Goal: Information Seeking & Learning: Learn about a topic

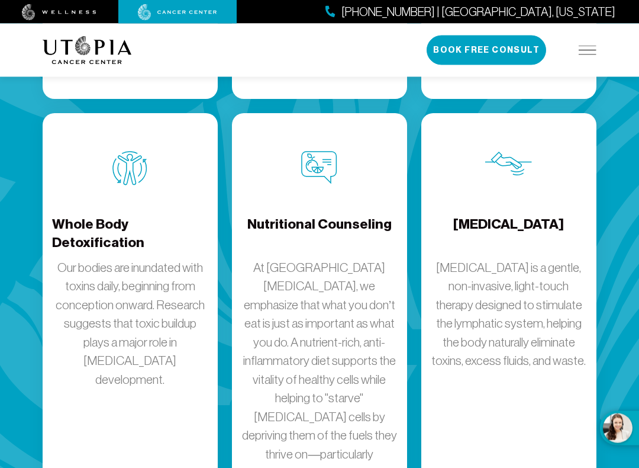
scroll to position [2053, 0]
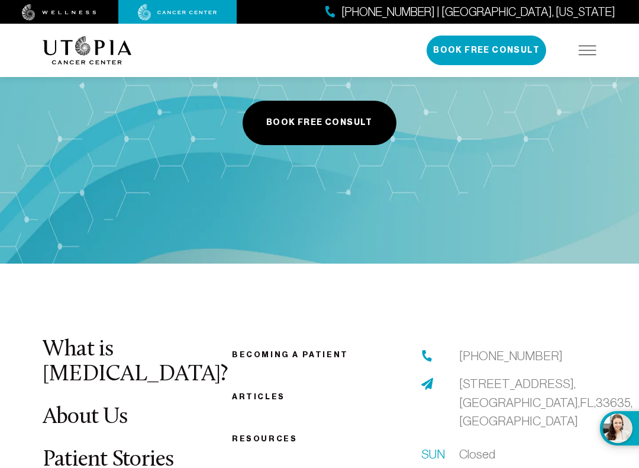
scroll to position [2834, 0]
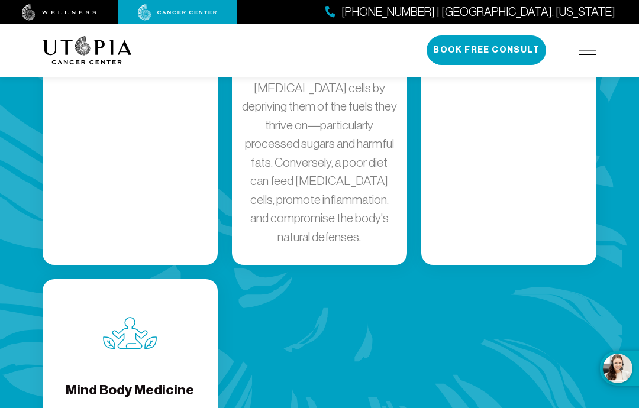
scroll to position [2021, 0]
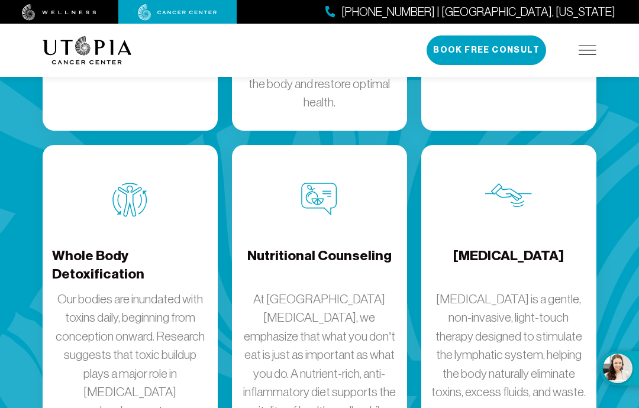
click at [119, 247] on h4 "Whole Body Detoxification" at bounding box center [130, 266] width 156 height 38
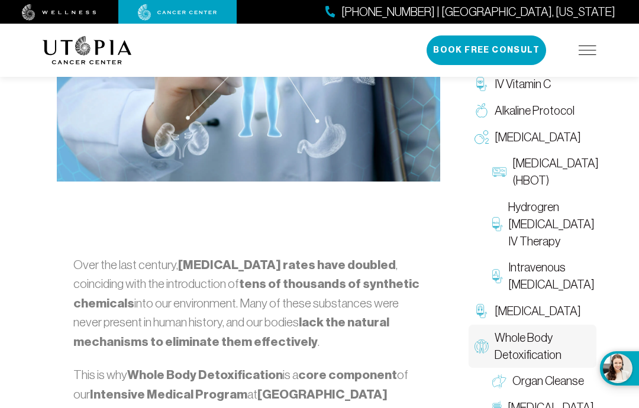
scroll to position [526, 0]
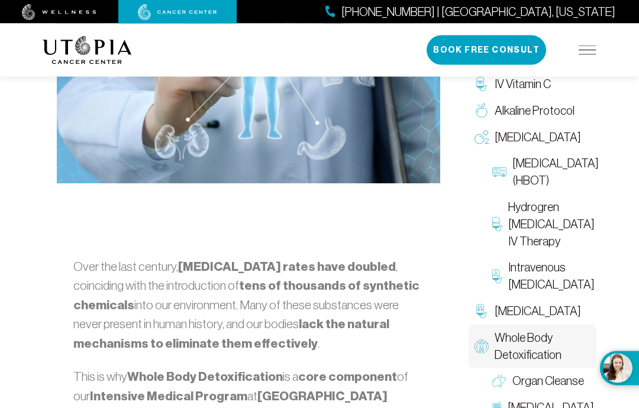
click at [530, 82] on span "IV Vitamin C" at bounding box center [523, 84] width 56 height 17
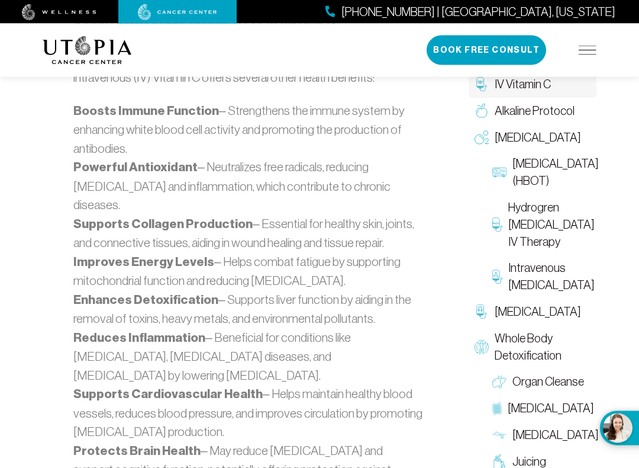
scroll to position [1168, 0]
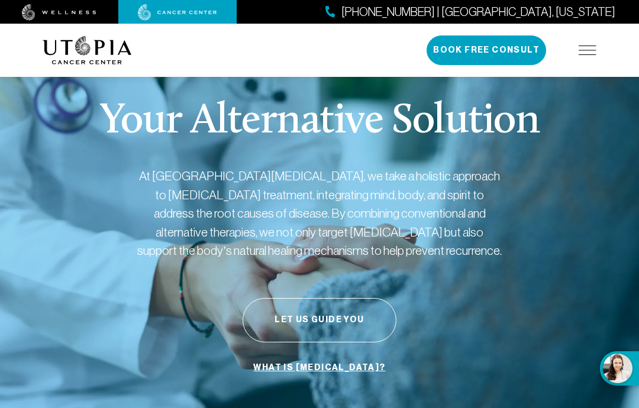
scroll to position [2021, 0]
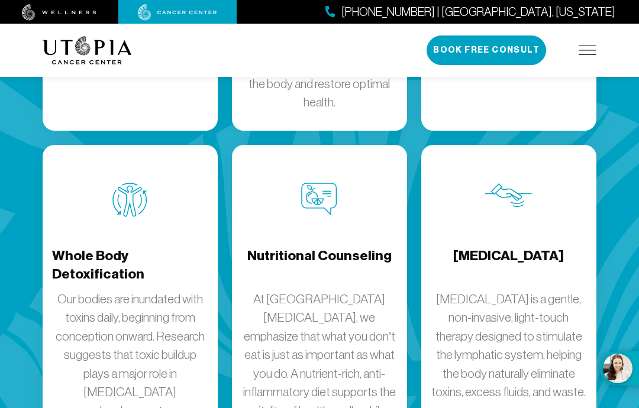
click at [528, 290] on p "[MEDICAL_DATA] is a gentle, non-invasive, light-touch therapy designed to stimu…" at bounding box center [509, 346] width 156 height 112
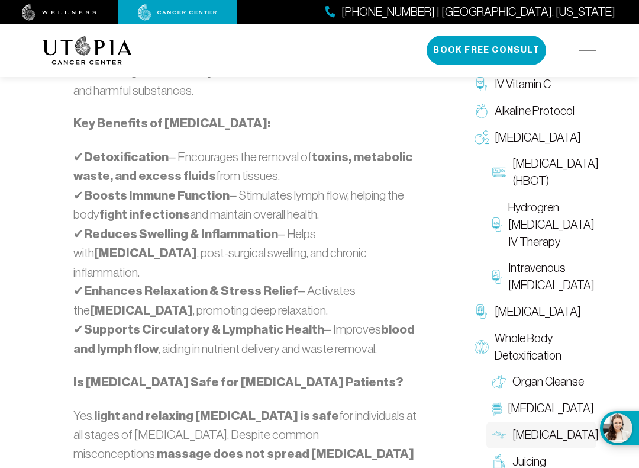
scroll to position [984, 0]
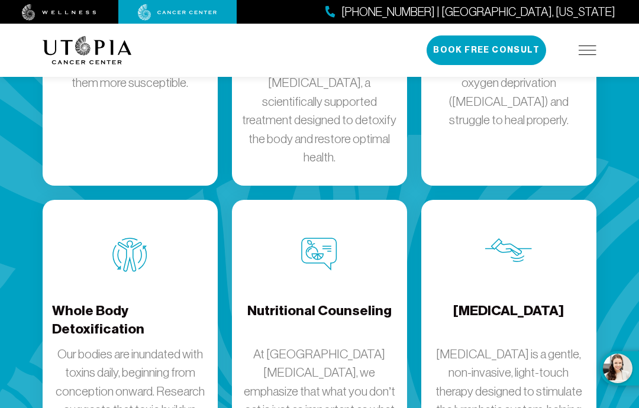
scroll to position [1965, 0]
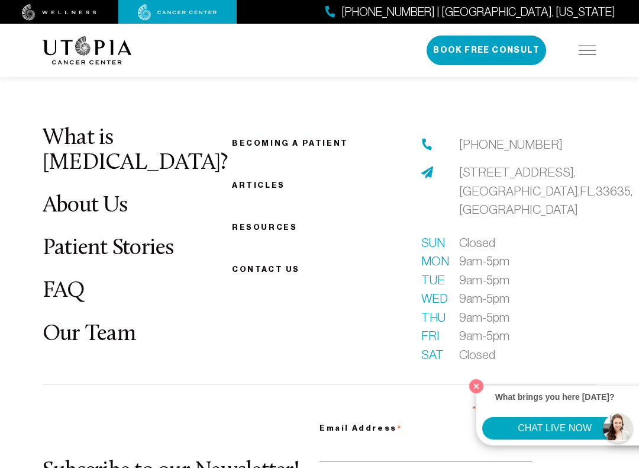
scroll to position [2799, 0]
click at [56, 280] on link "FAQ" at bounding box center [64, 291] width 43 height 23
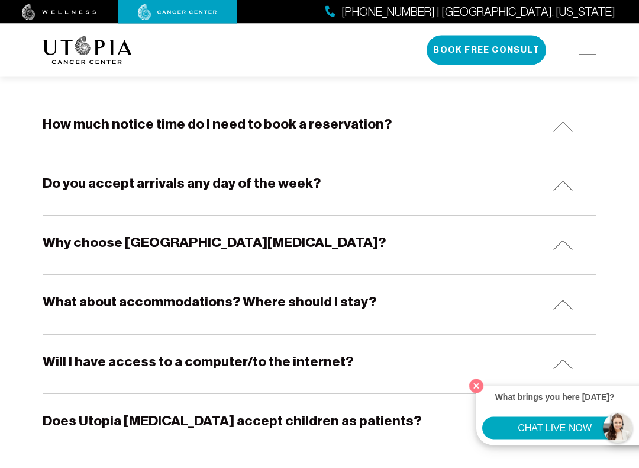
scroll to position [220, 0]
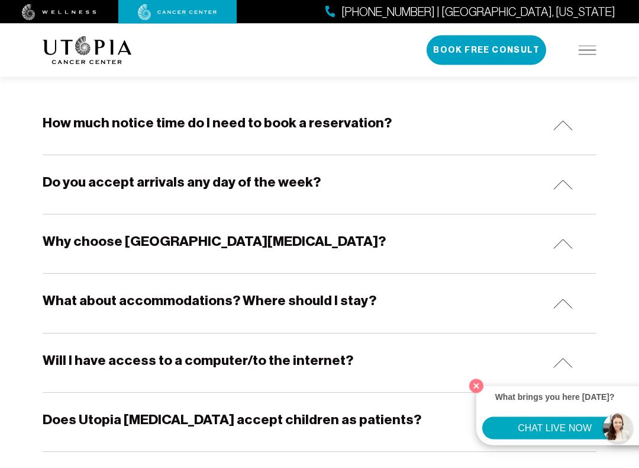
click at [572, 177] on div "Do you accept arrivals any day of the week?" at bounding box center [320, 185] width 554 height 59
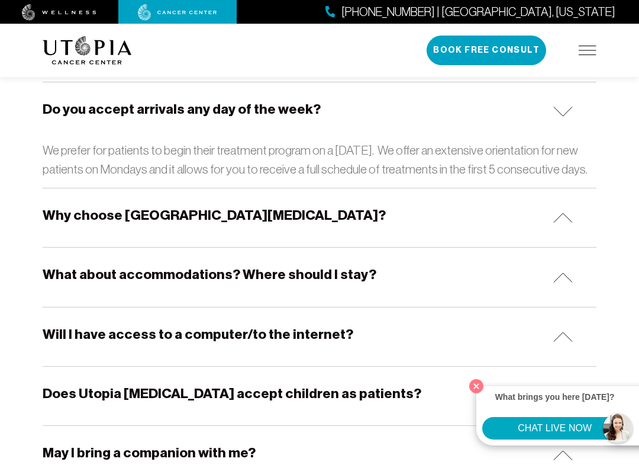
scroll to position [286, 0]
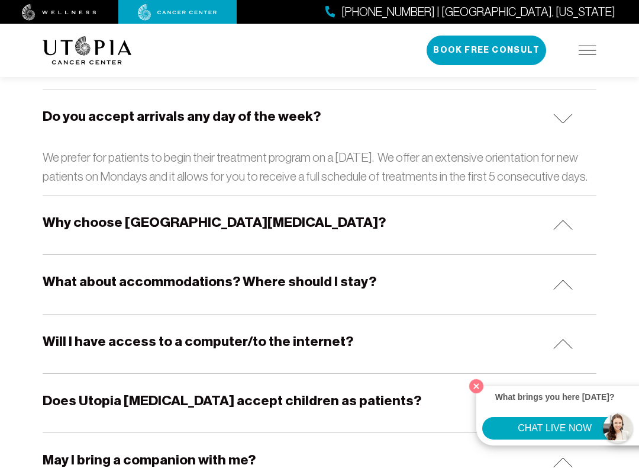
click at [571, 110] on div "Do you accept arrivals any day of the week?" at bounding box center [320, 118] width 554 height 59
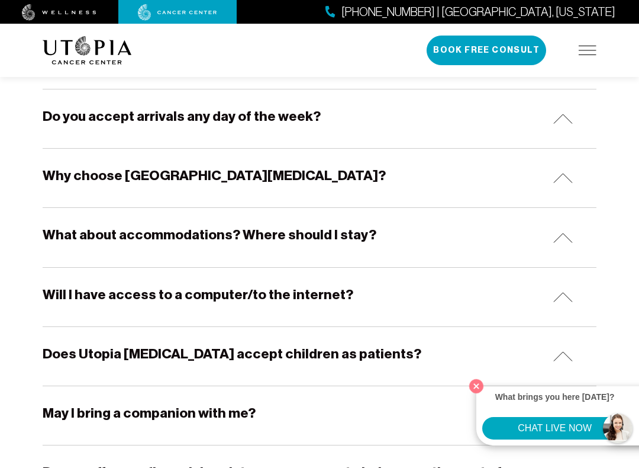
click at [570, 173] on img at bounding box center [563, 178] width 20 height 10
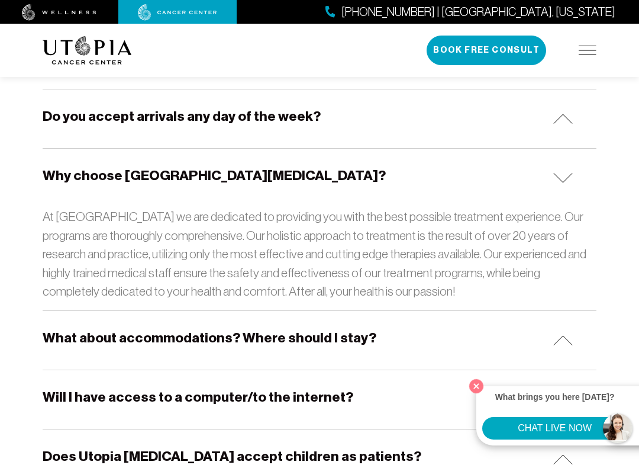
click at [570, 169] on div "Why choose [GEOGRAPHIC_DATA][MEDICAL_DATA]?" at bounding box center [320, 178] width 554 height 59
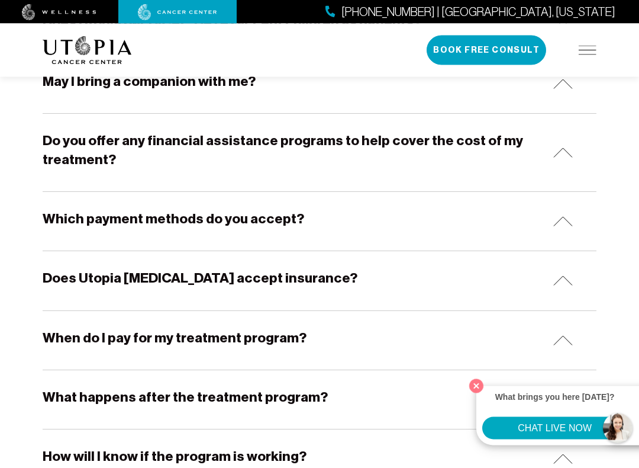
scroll to position [617, 0]
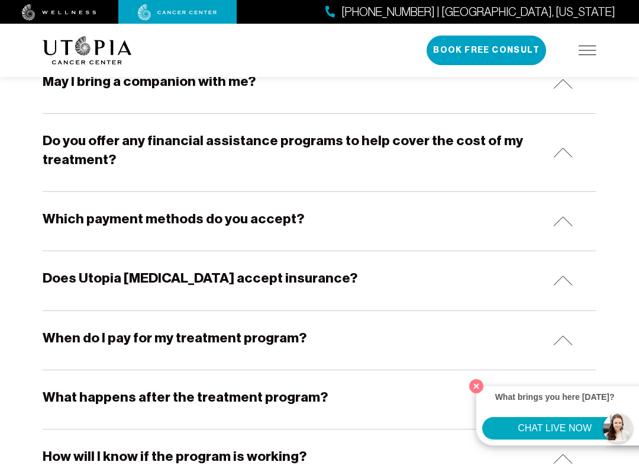
click at [571, 280] on img at bounding box center [563, 280] width 20 height 10
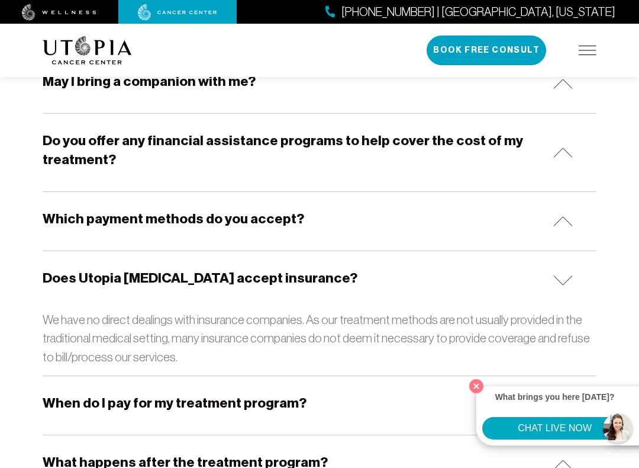
click at [564, 275] on img at bounding box center [563, 280] width 20 height 10
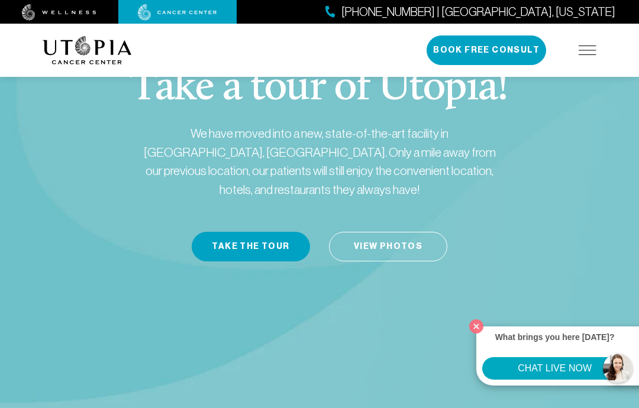
scroll to position [1730, 0]
